Goal: Task Accomplishment & Management: Manage account settings

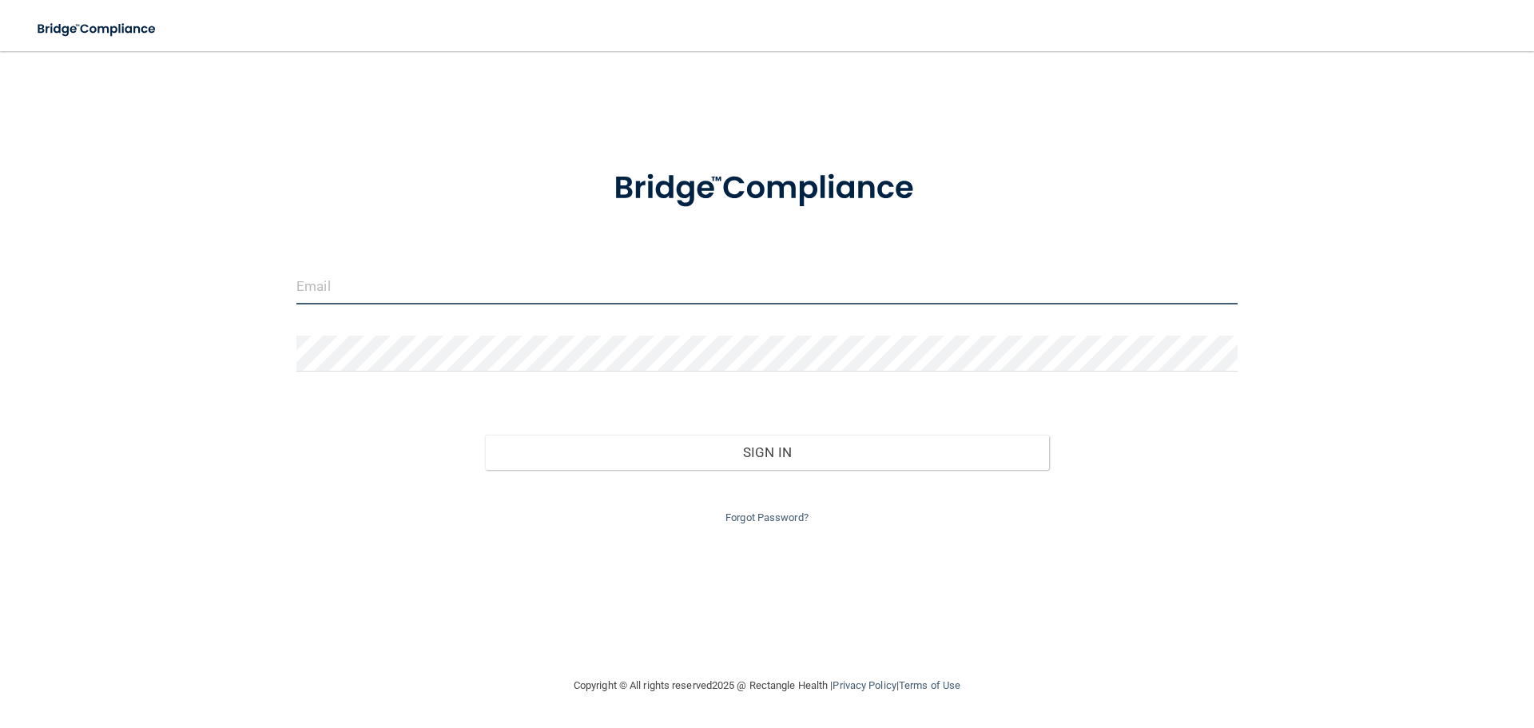
click at [502, 285] on input "email" at bounding box center [766, 287] width 941 height 36
type input "[PERSON_NAME][EMAIL_ADDRESS][DOMAIN_NAME]"
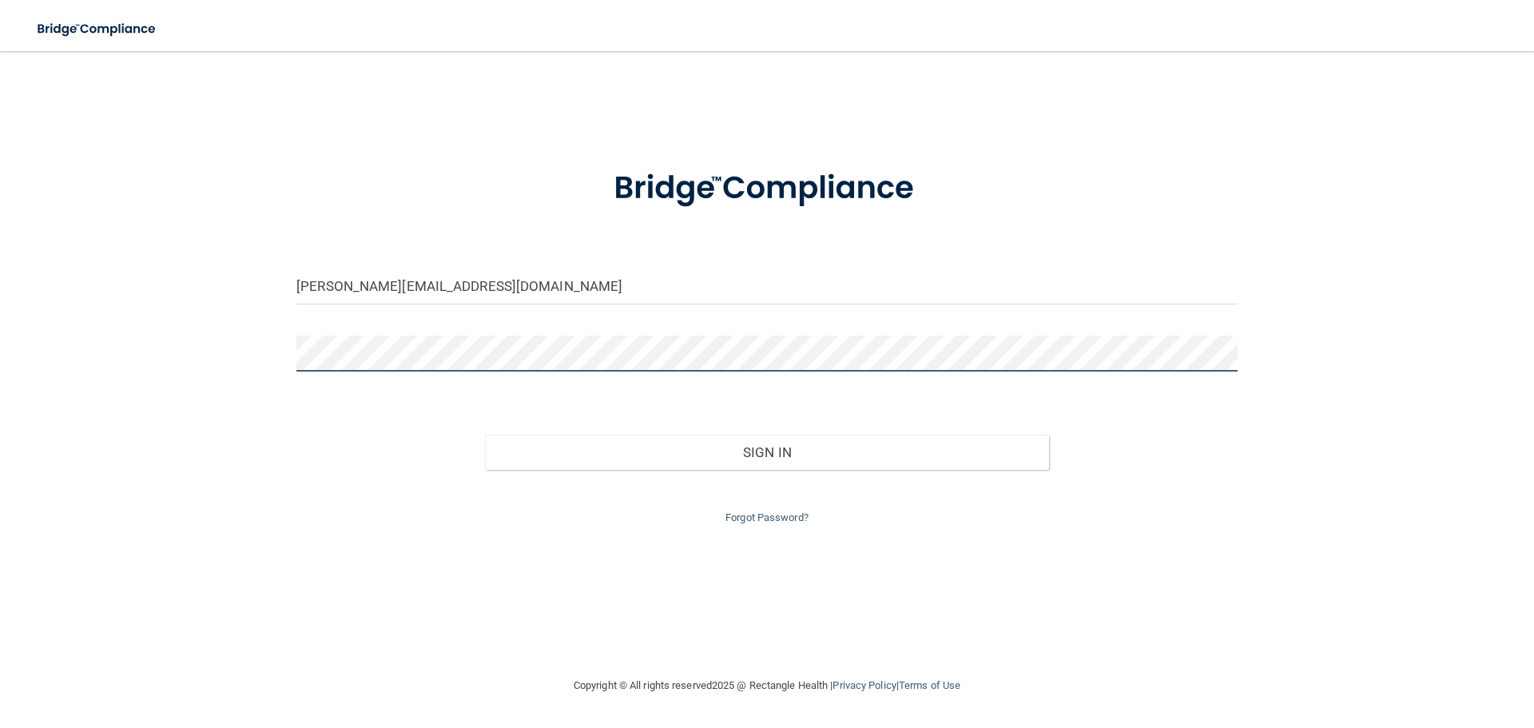
click at [485, 435] on button "Sign In" at bounding box center [767, 452] width 565 height 35
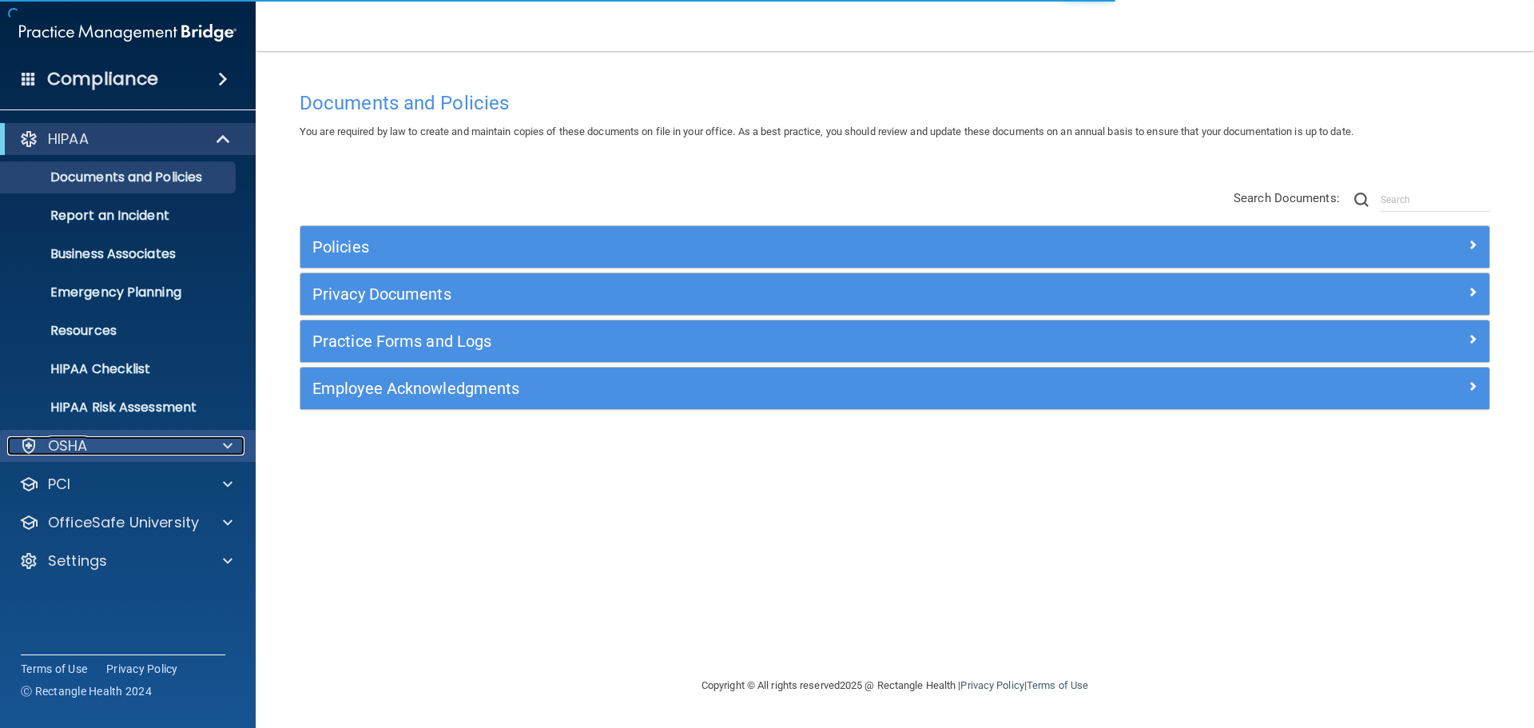
click at [167, 445] on div "OSHA" at bounding box center [106, 445] width 198 height 19
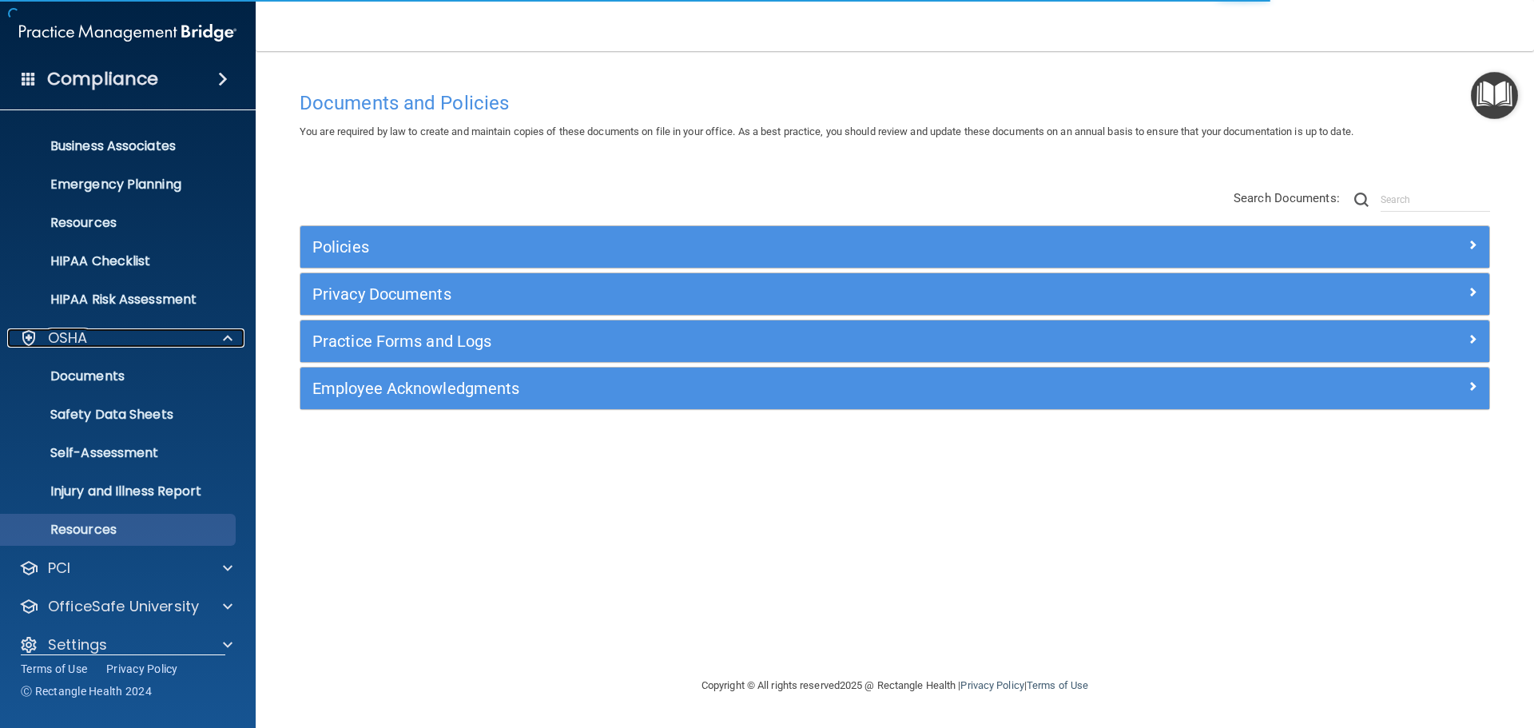
scroll to position [127, 0]
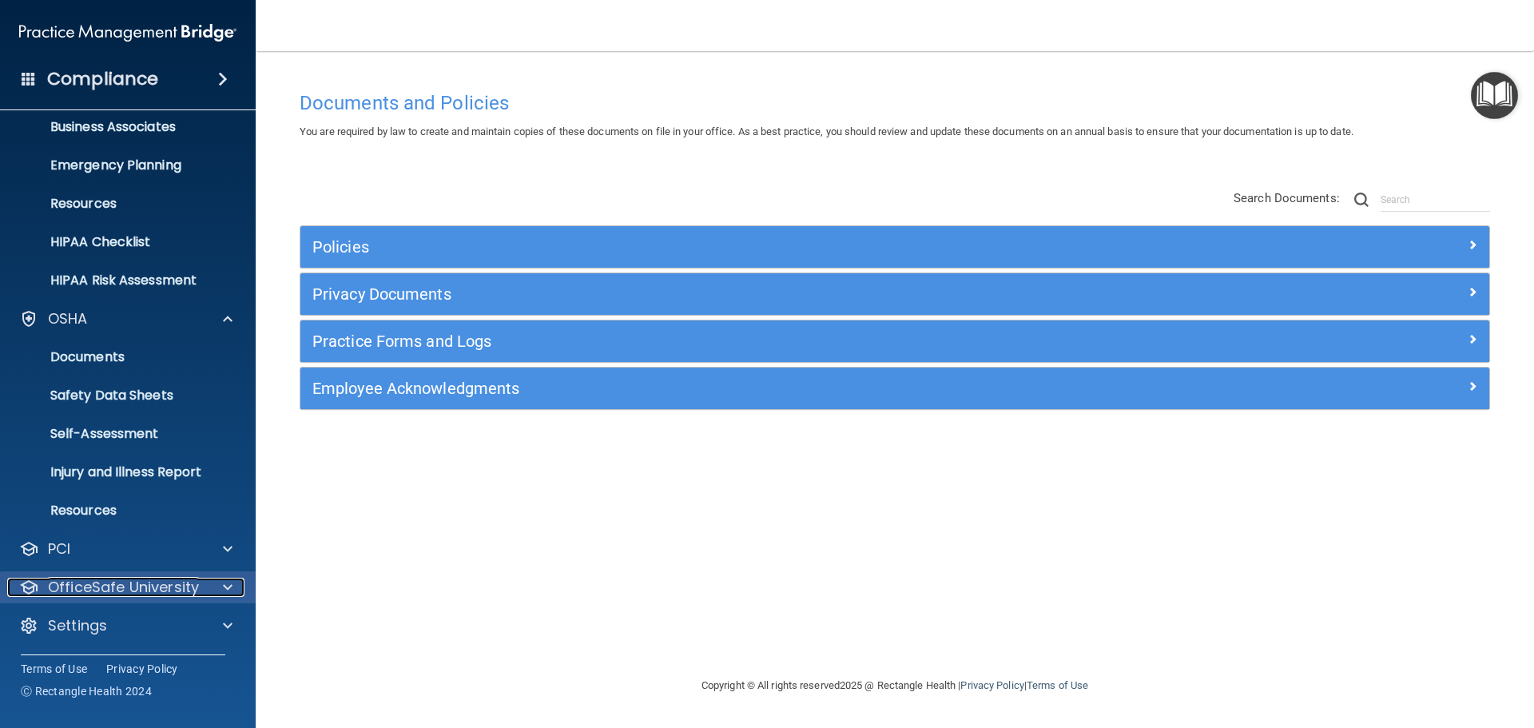
click at [173, 585] on p "OfficeSafe University" at bounding box center [123, 587] width 151 height 19
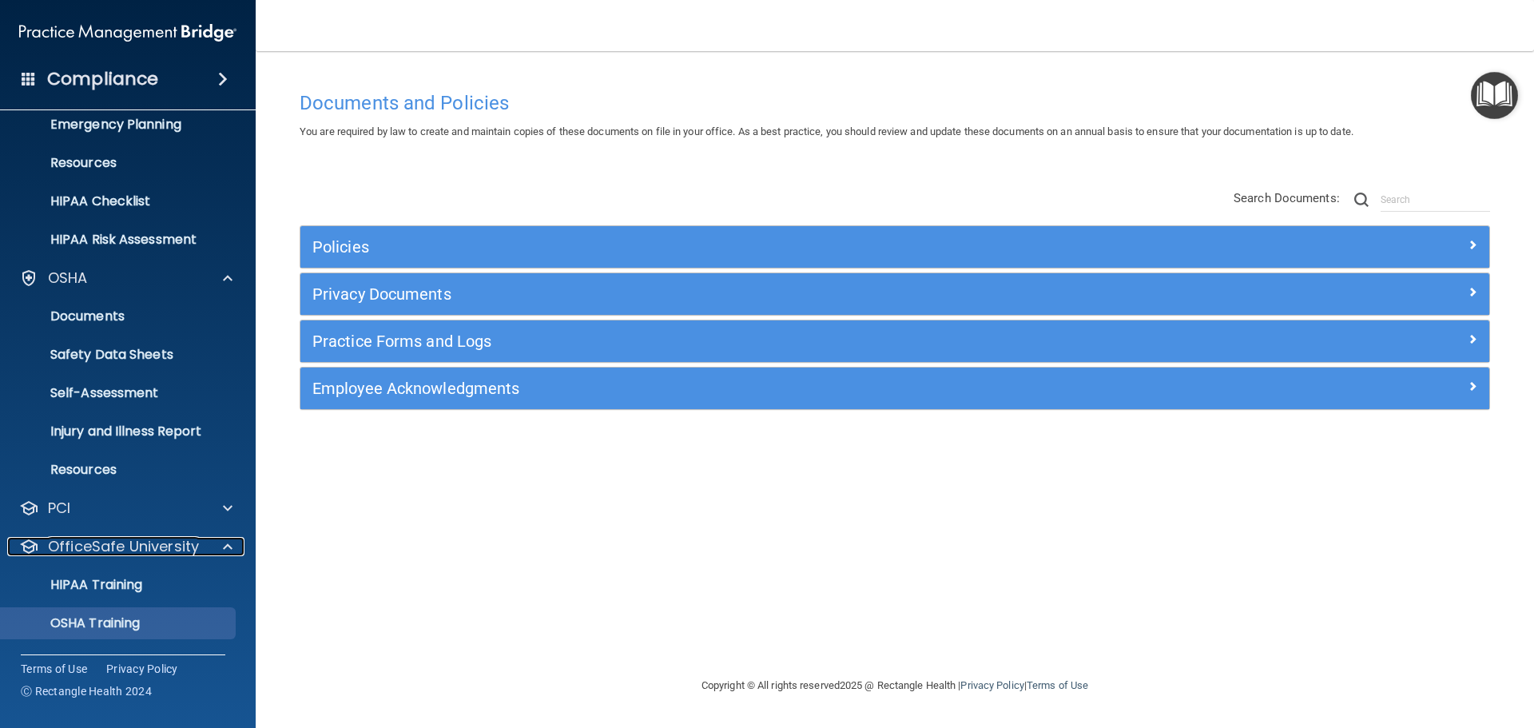
scroll to position [242, 0]
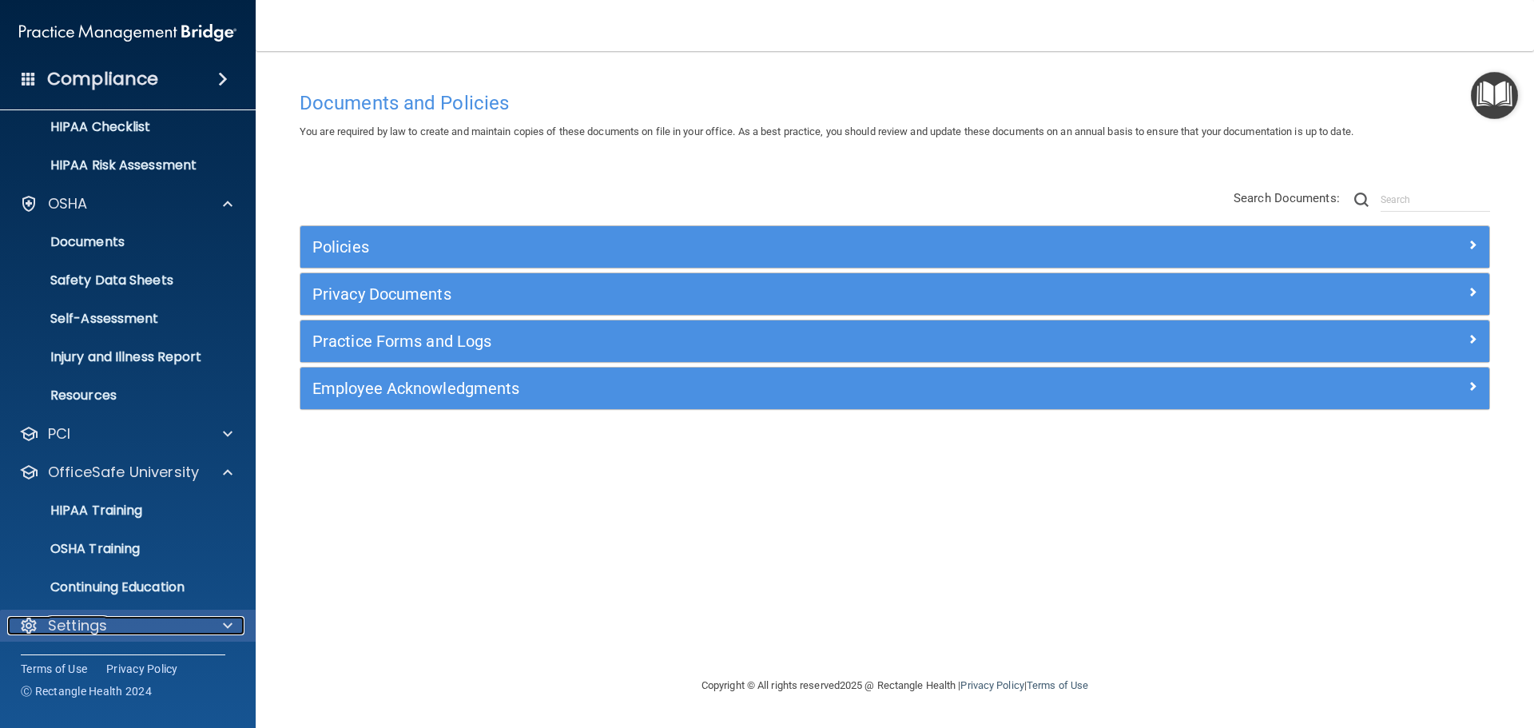
click at [167, 628] on div "Settings" at bounding box center [106, 625] width 198 height 19
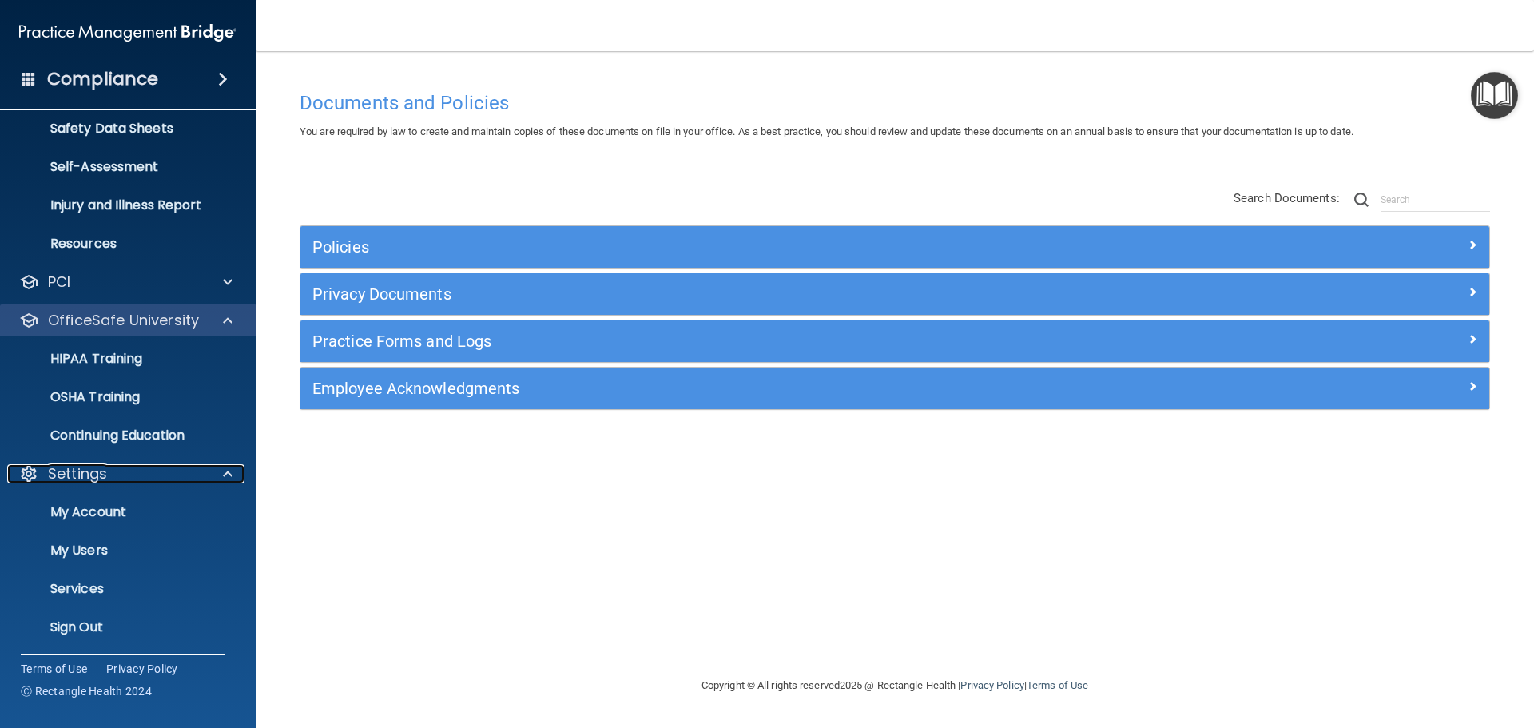
scroll to position [396, 0]
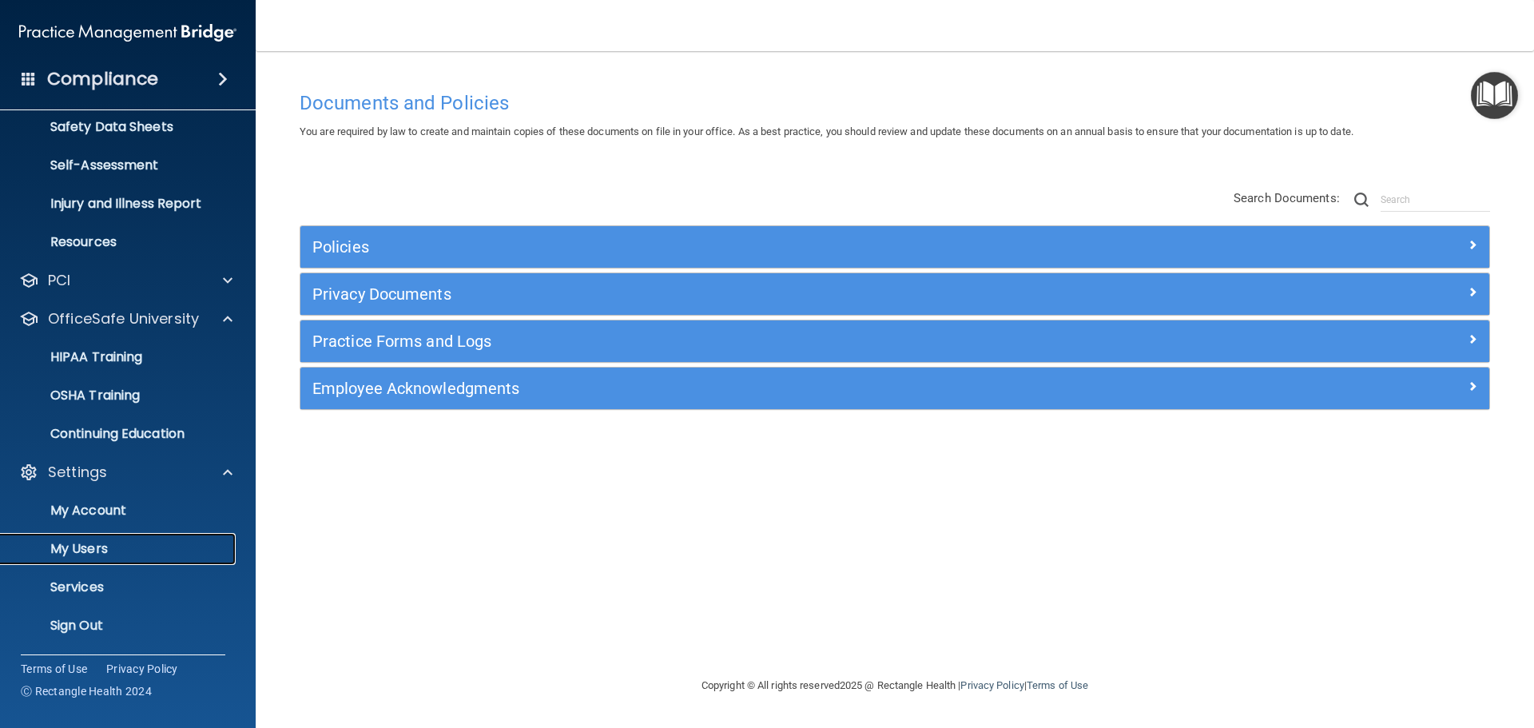
drag, startPoint x: 148, startPoint y: 550, endPoint x: 768, endPoint y: 536, distance: 620.3
click at [149, 549] on p "My Users" at bounding box center [119, 549] width 218 height 16
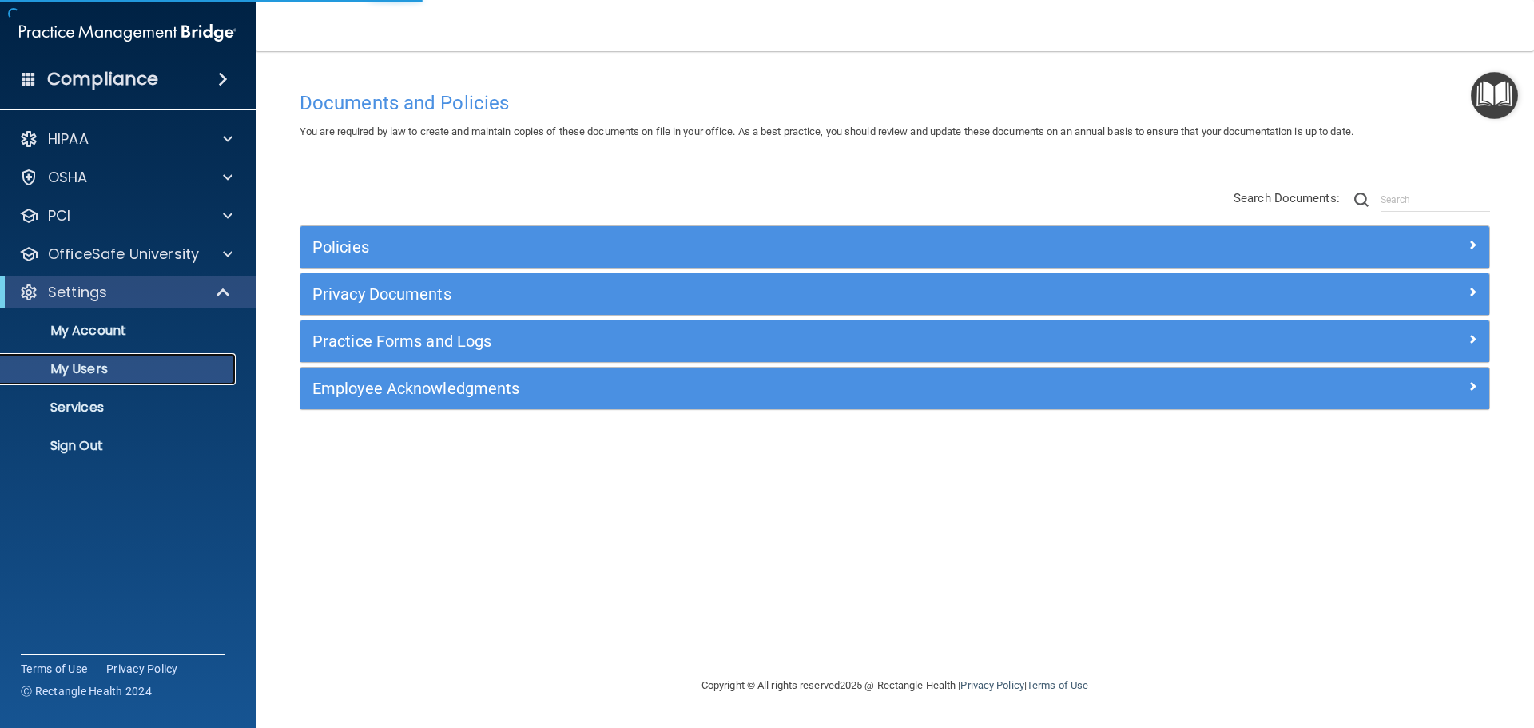
select select "20"
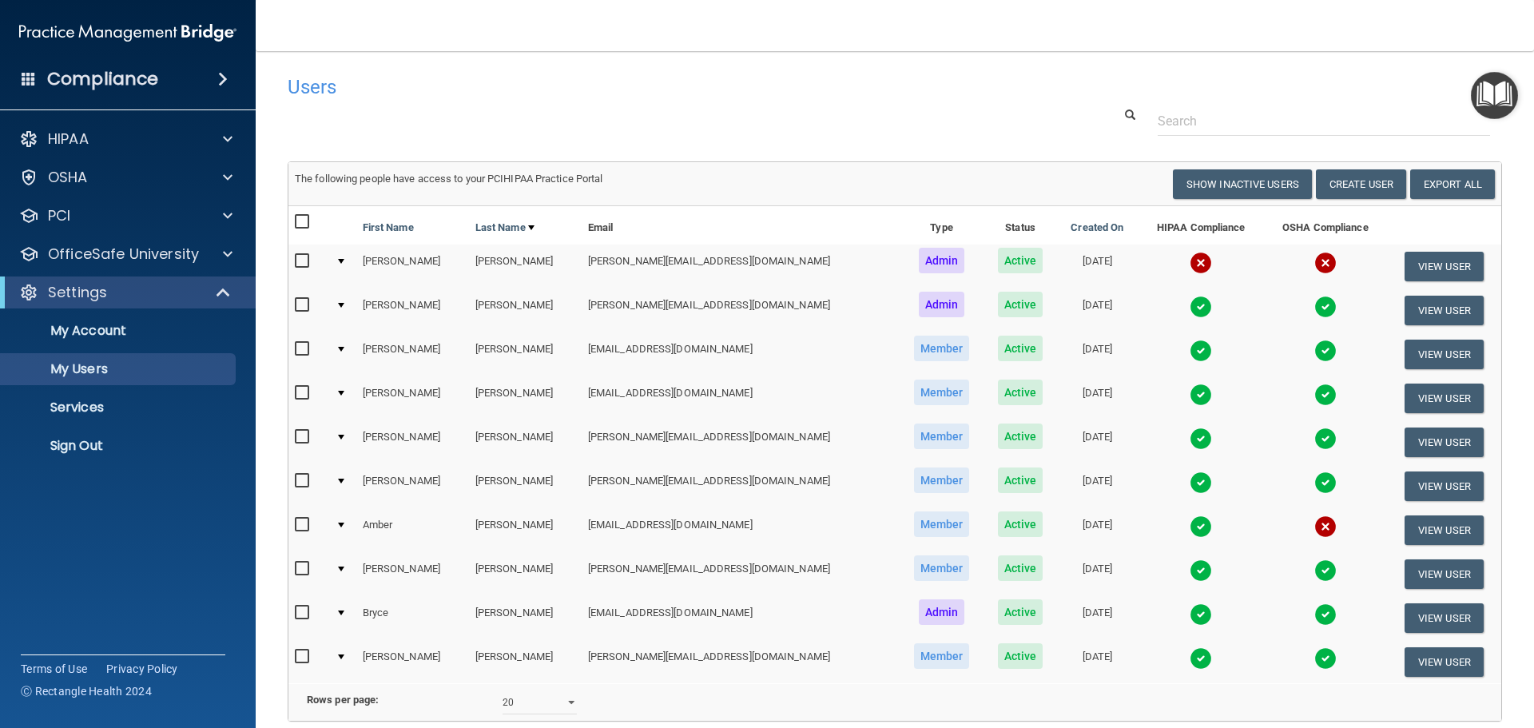
click at [965, 90] on h4 "Users" at bounding box center [637, 87] width 698 height 21
click at [1045, 136] on div at bounding box center [895, 121] width 1239 height 30
